Goal: Browse casually

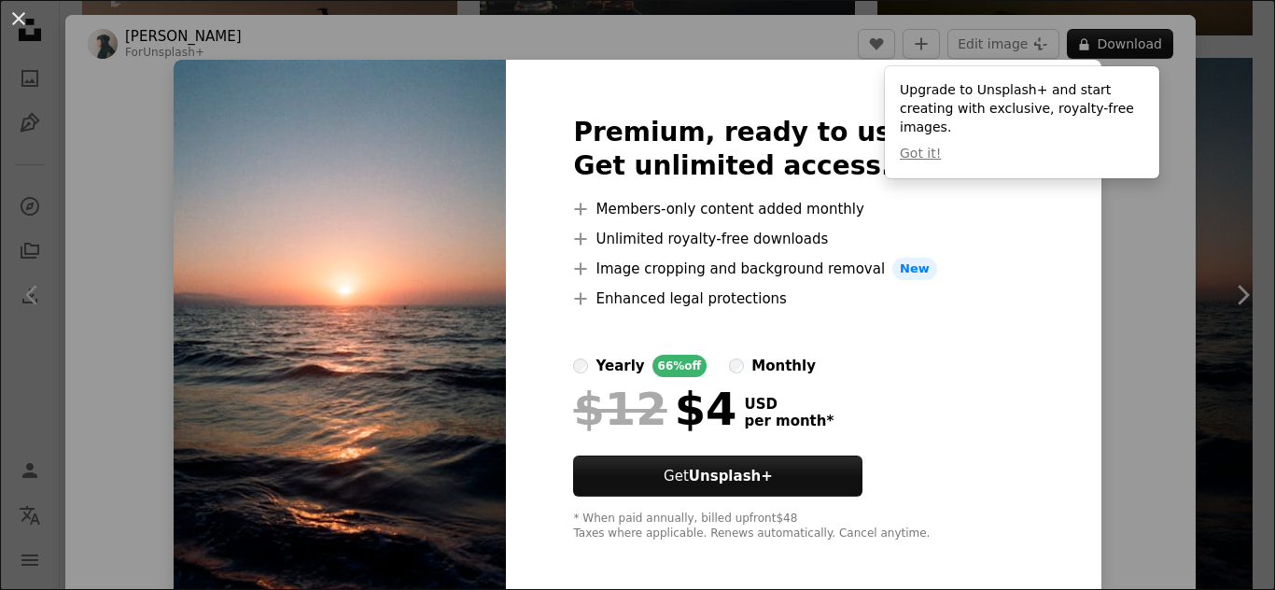
scroll to position [9, 0]
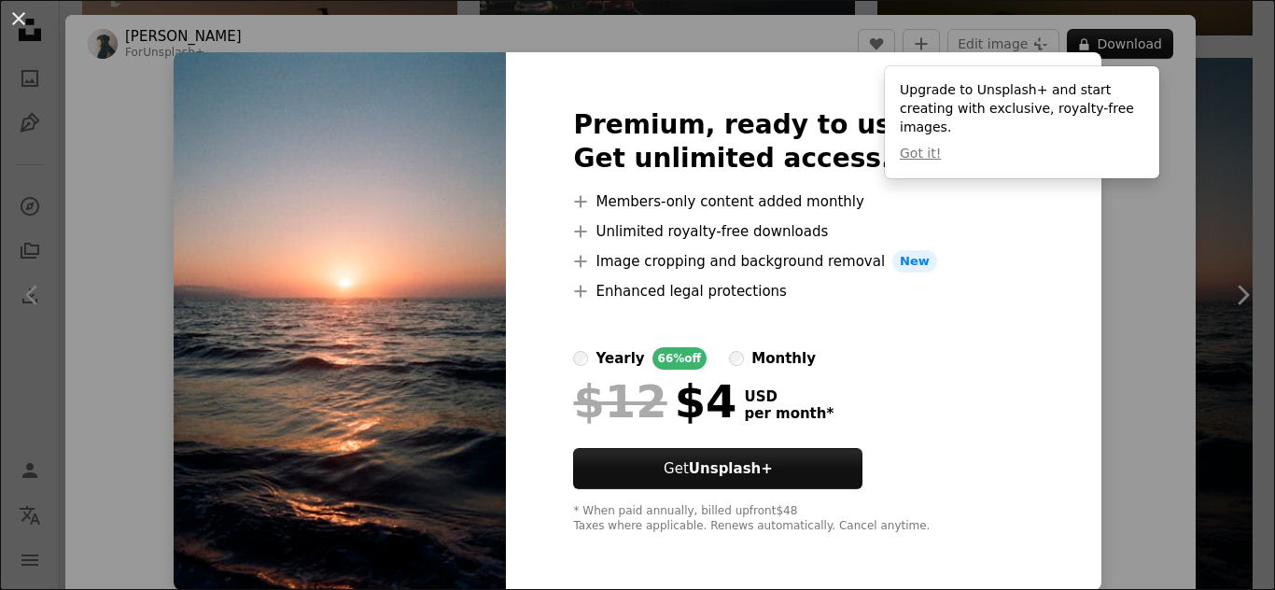
drag, startPoint x: 1111, startPoint y: 260, endPoint x: 1, endPoint y: 7, distance: 1138.6
click at [1087, 222] on div "An X shape Premium, ready to use images. Get unlimited access. A plus sign Memb…" at bounding box center [637, 295] width 1275 height 590
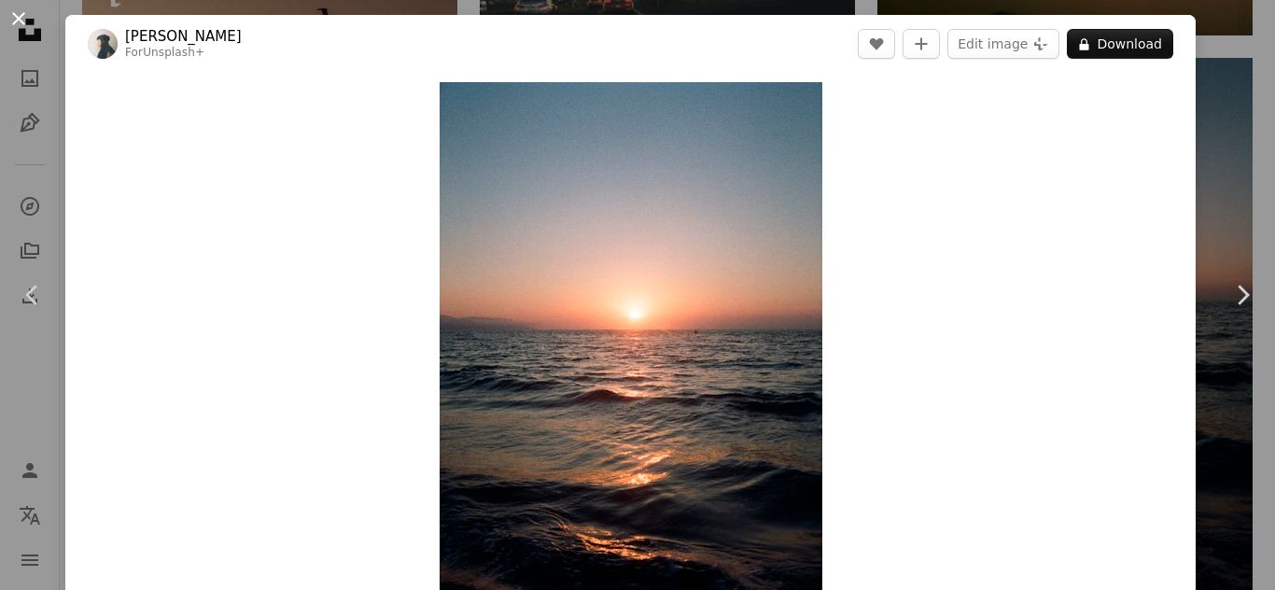
click at [30, 13] on button "An X shape" at bounding box center [18, 18] width 22 height 22
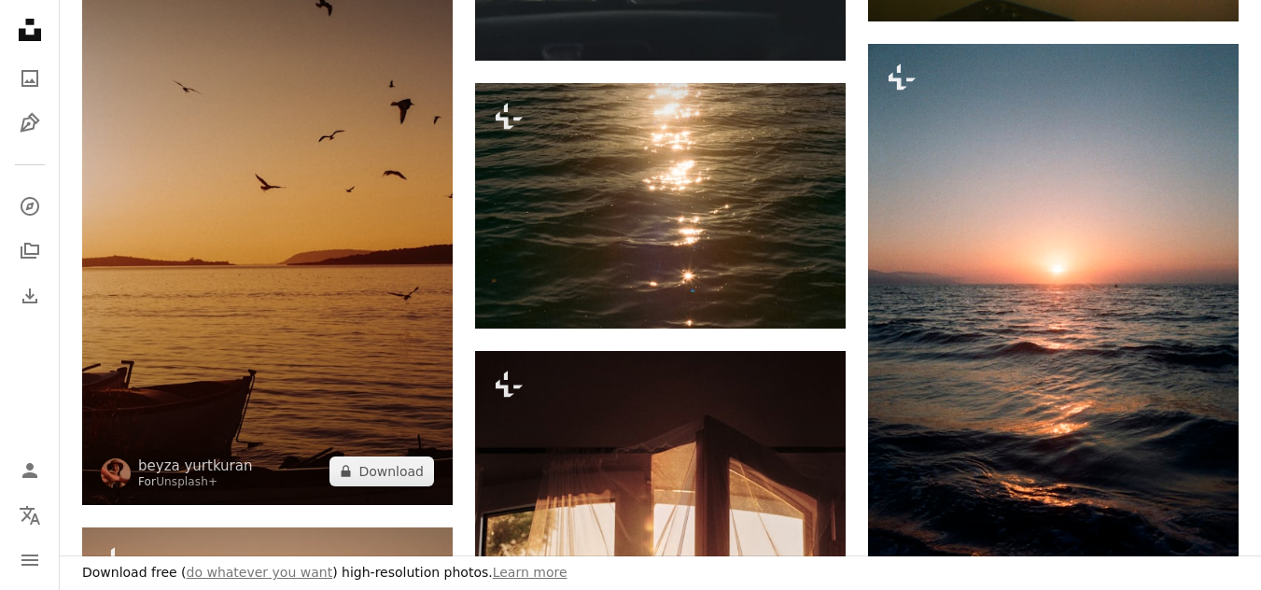
click at [340, 352] on img at bounding box center [267, 227] width 371 height 556
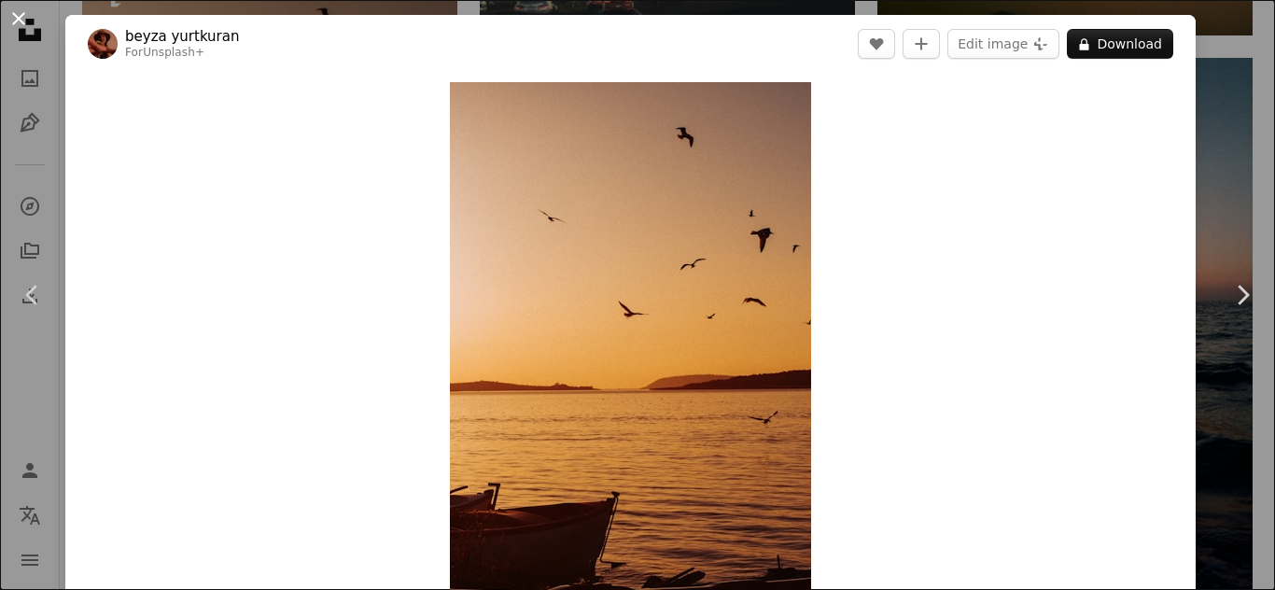
click at [30, 24] on button "An X shape" at bounding box center [18, 18] width 22 height 22
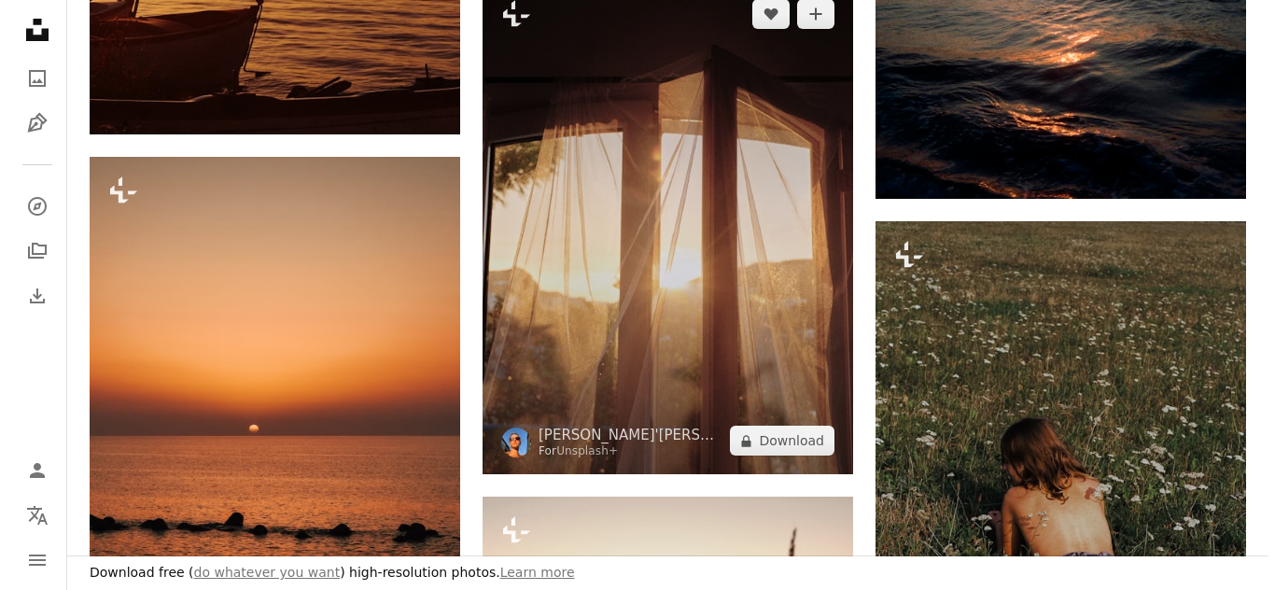
scroll to position [1867, 0]
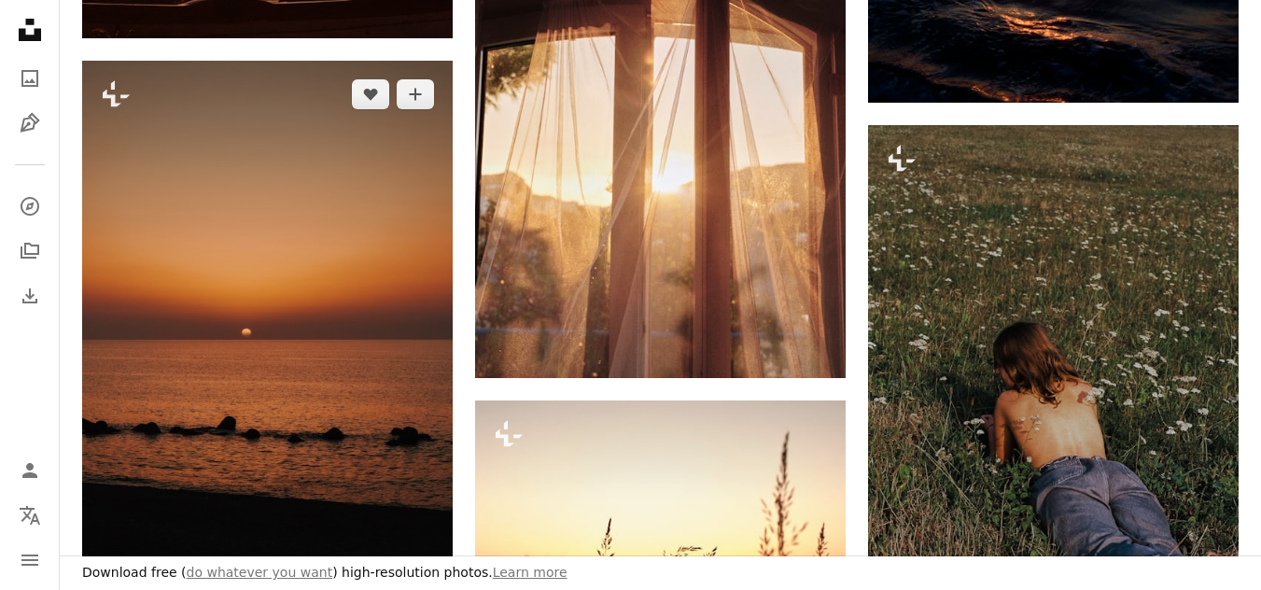
click at [337, 245] on img at bounding box center [267, 339] width 371 height 556
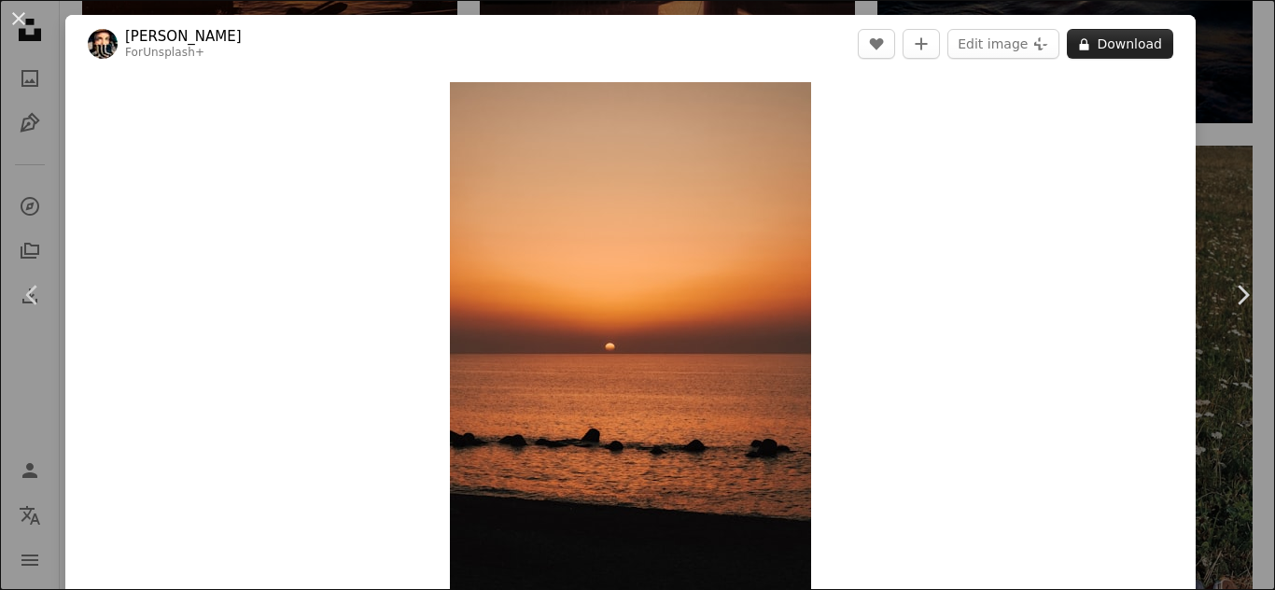
click at [1097, 53] on button "A lock Download" at bounding box center [1120, 44] width 106 height 30
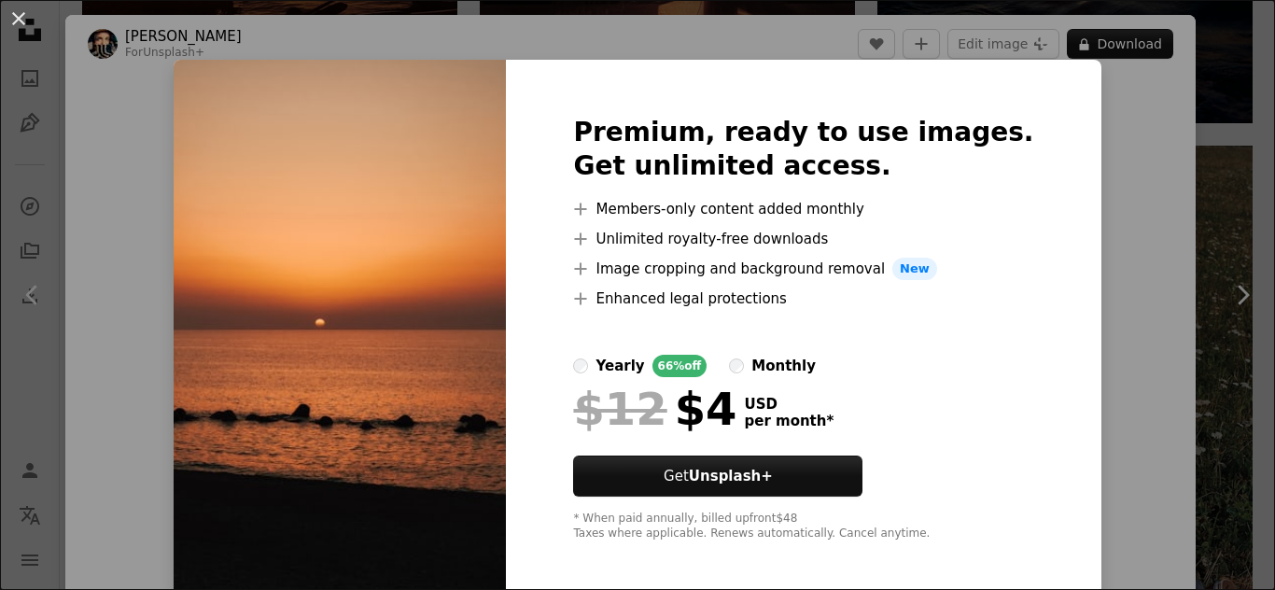
scroll to position [9, 0]
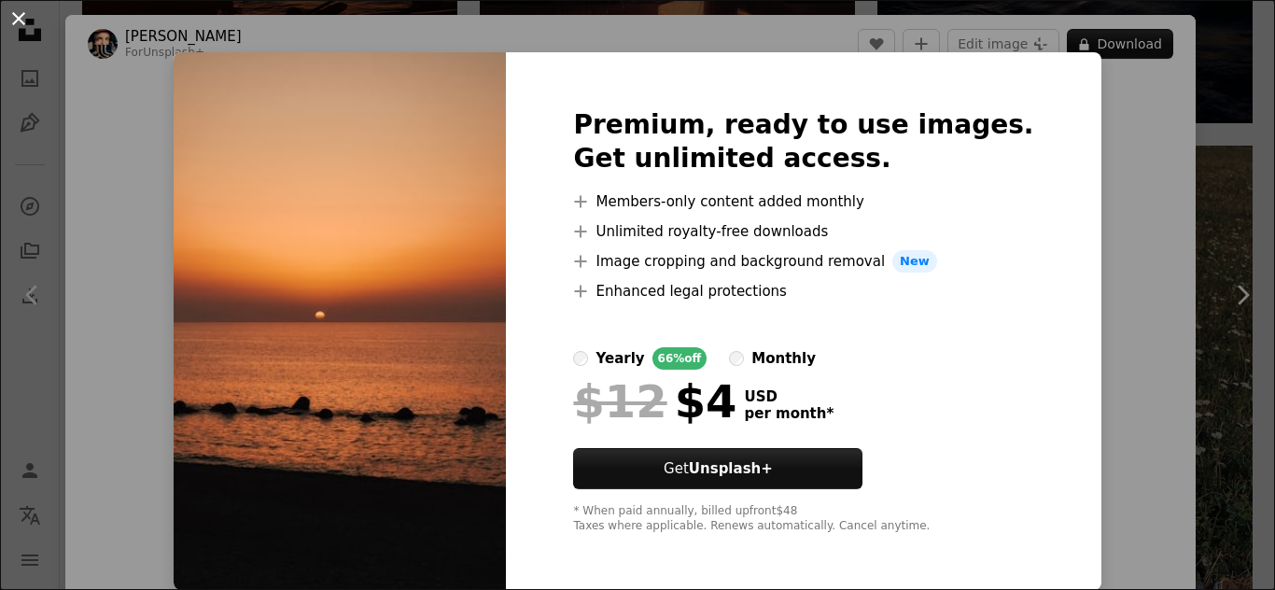
click at [20, 19] on button "An X shape" at bounding box center [18, 18] width 22 height 22
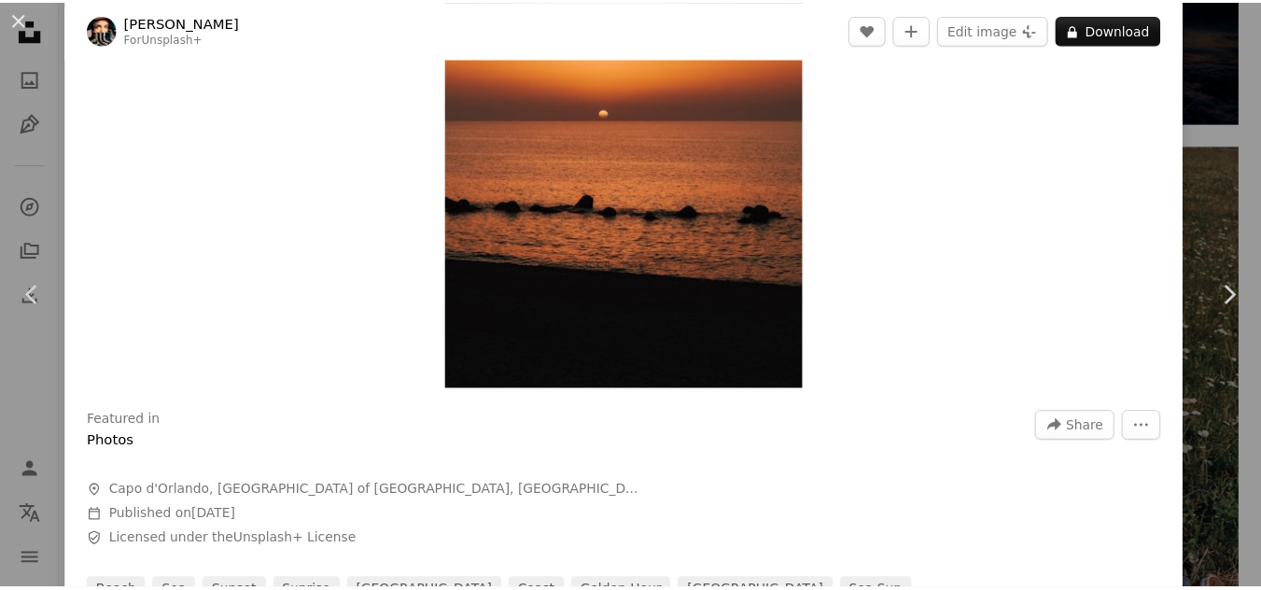
scroll to position [280, 0]
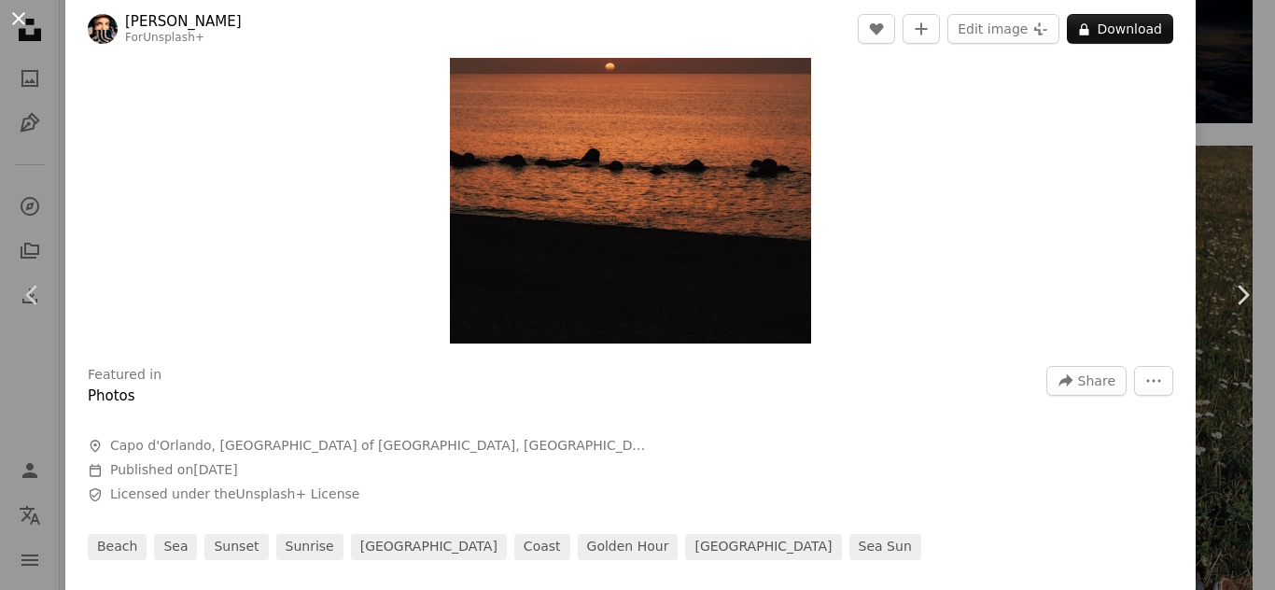
click at [13, 14] on button "An X shape" at bounding box center [18, 18] width 22 height 22
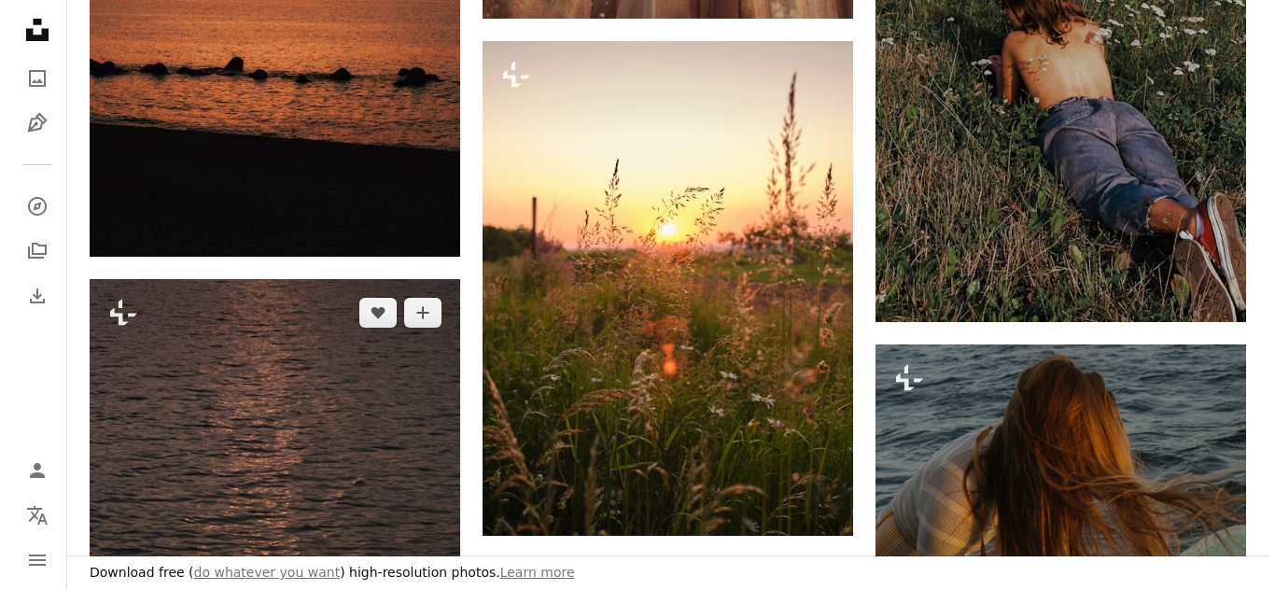
scroll to position [2427, 0]
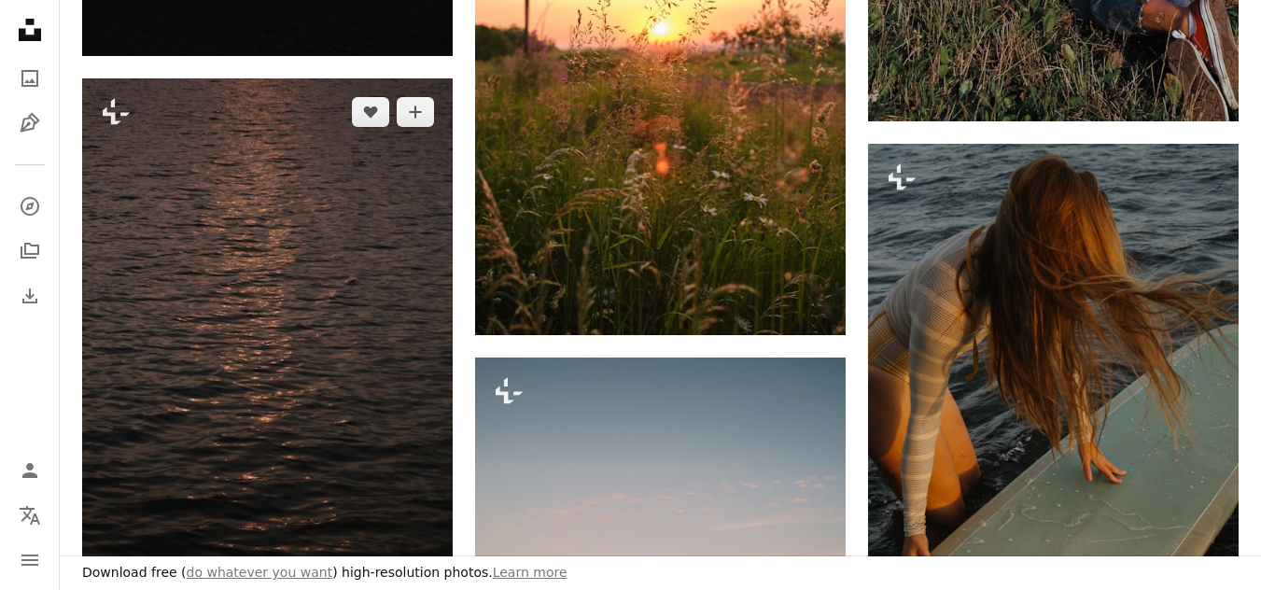
click at [194, 298] on img at bounding box center [267, 356] width 371 height 556
